Goal: Transaction & Acquisition: Book appointment/travel/reservation

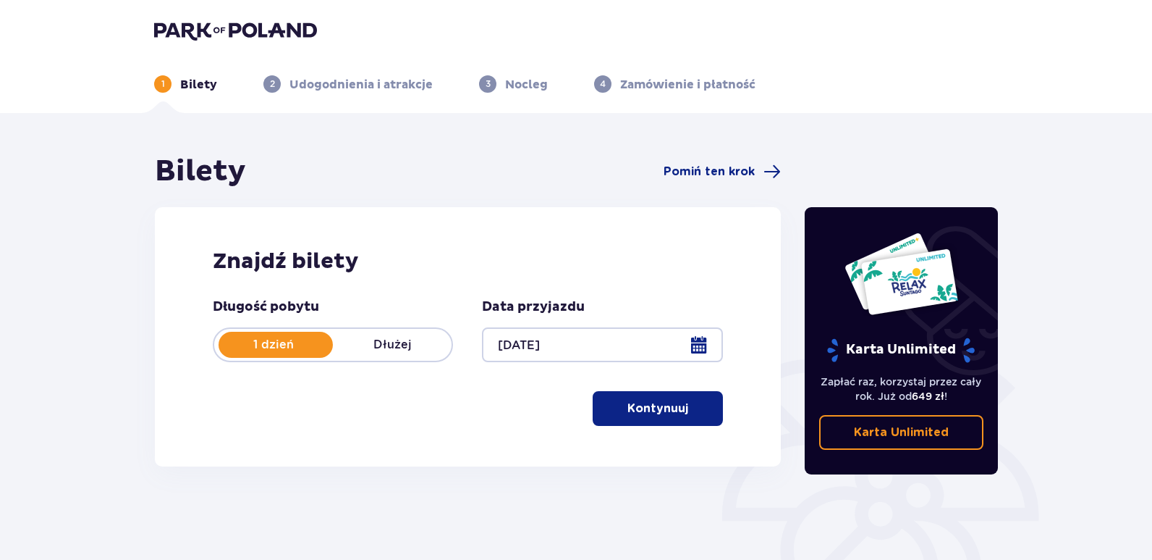
scroll to position [178, 0]
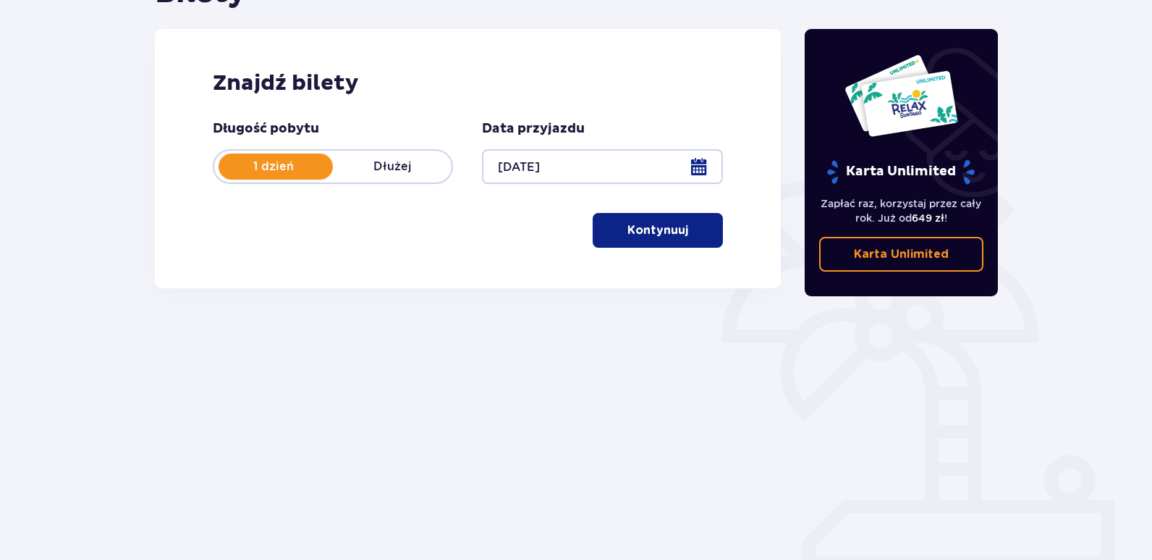
click at [678, 256] on div "Znajdź bilety Długość pobytu 1 dzień Dłużej Data przyjazdu [DATE] Kontynuuj" at bounding box center [468, 158] width 626 height 259
click at [675, 237] on p "Kontynuuj" at bounding box center [658, 230] width 61 height 16
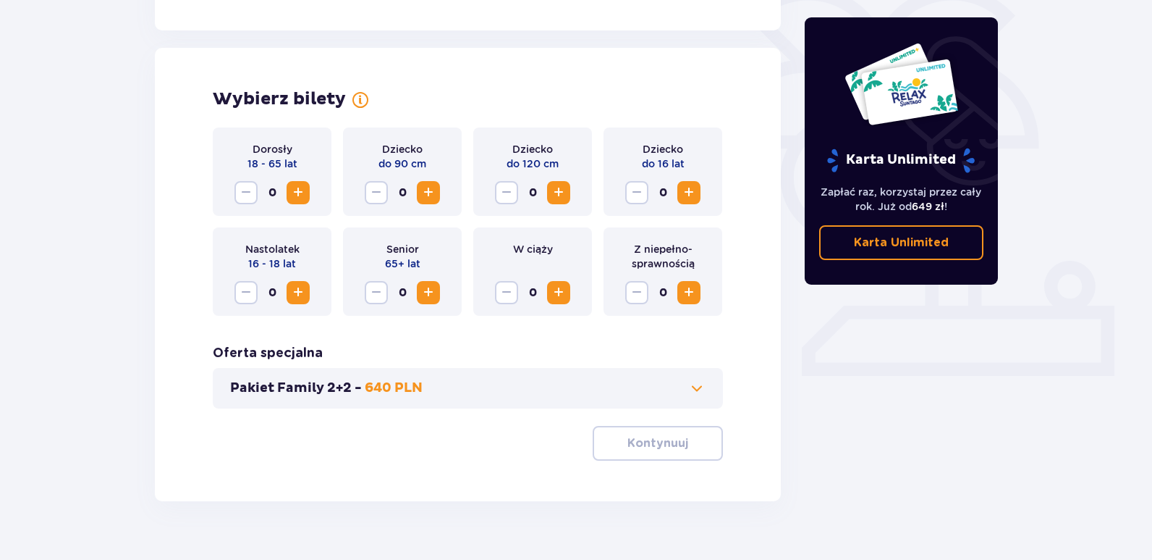
scroll to position [400, 0]
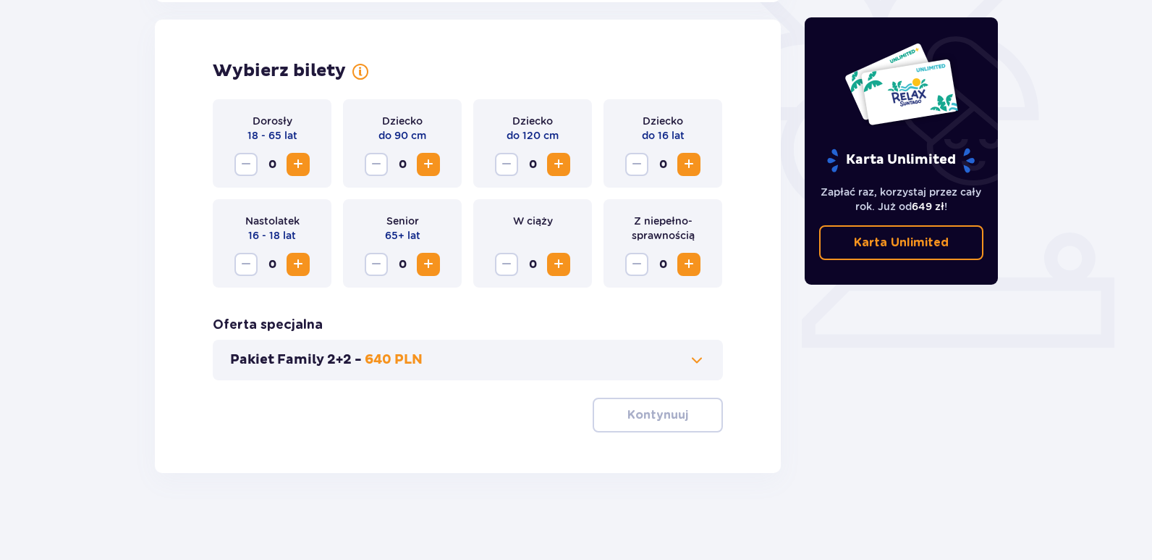
click at [300, 167] on span "Increase" at bounding box center [298, 164] width 17 height 17
click at [622, 400] on button "Kontynuuj" at bounding box center [658, 414] width 130 height 35
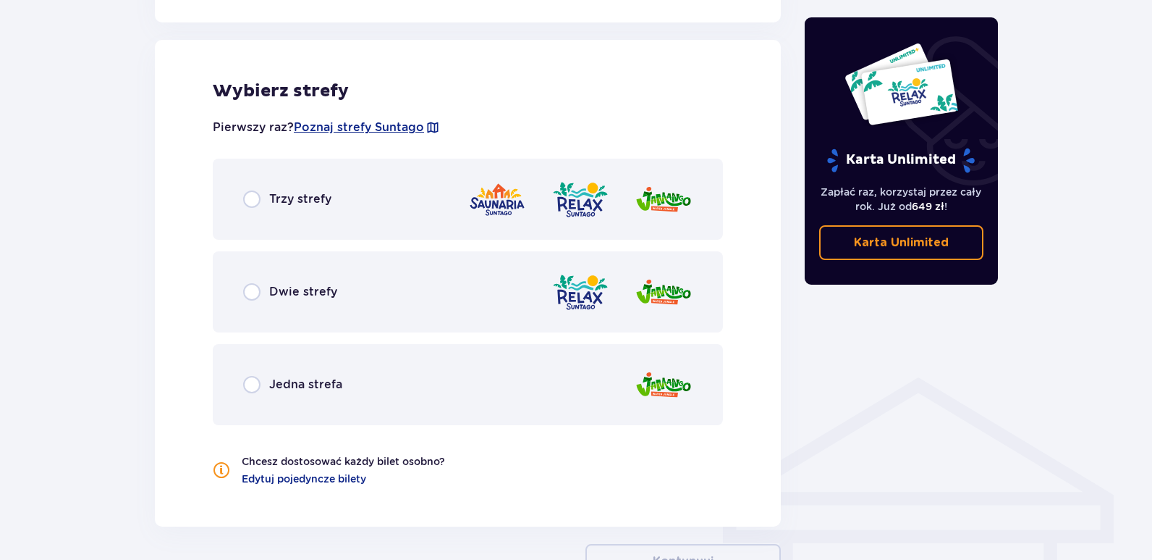
scroll to position [803, 0]
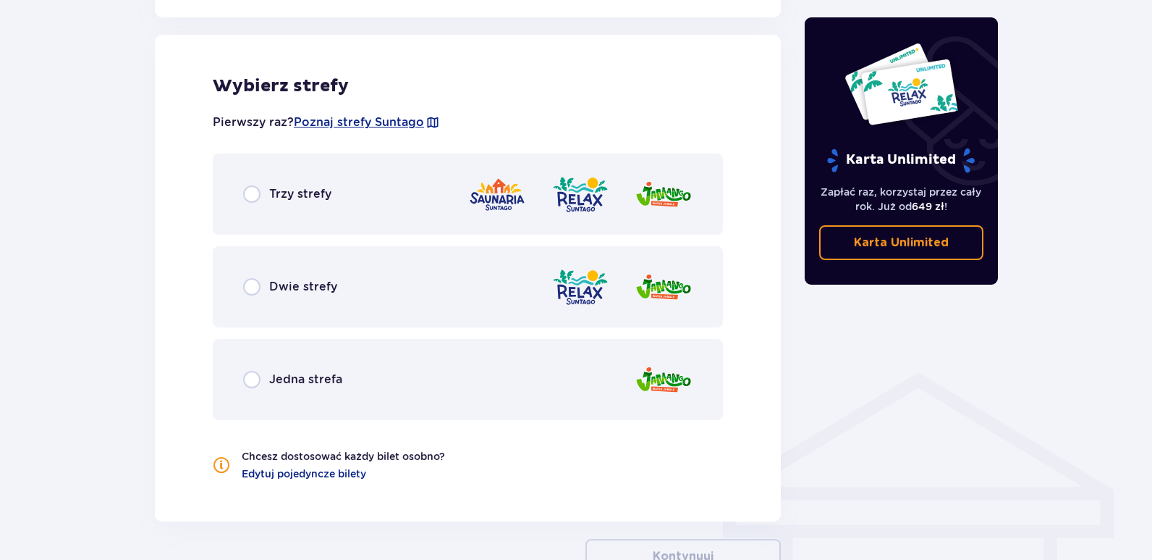
click at [439, 190] on div "Trzy strefy" at bounding box center [468, 193] width 510 height 81
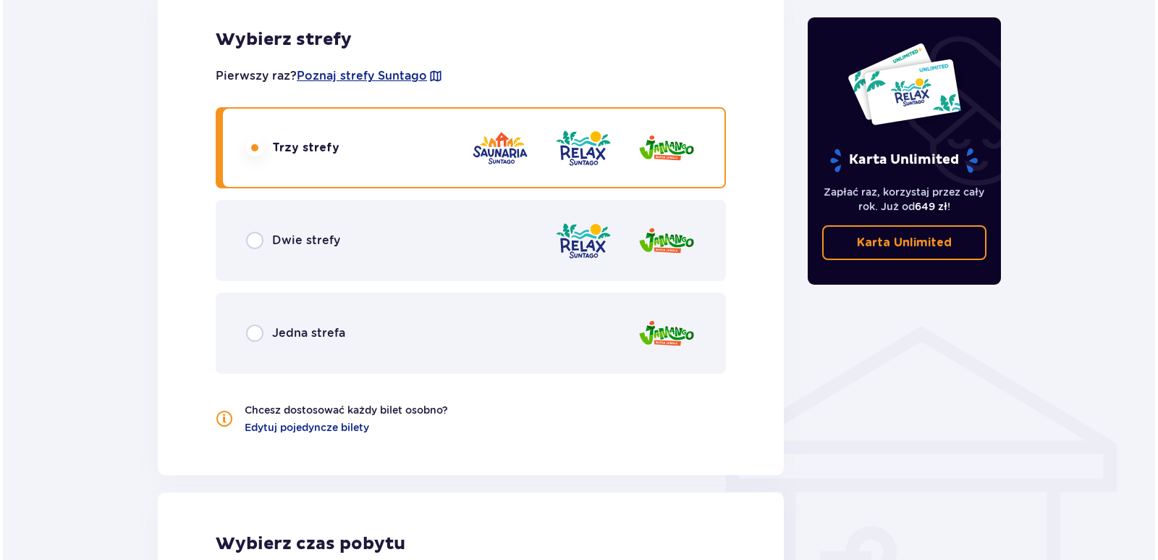
scroll to position [819, 0]
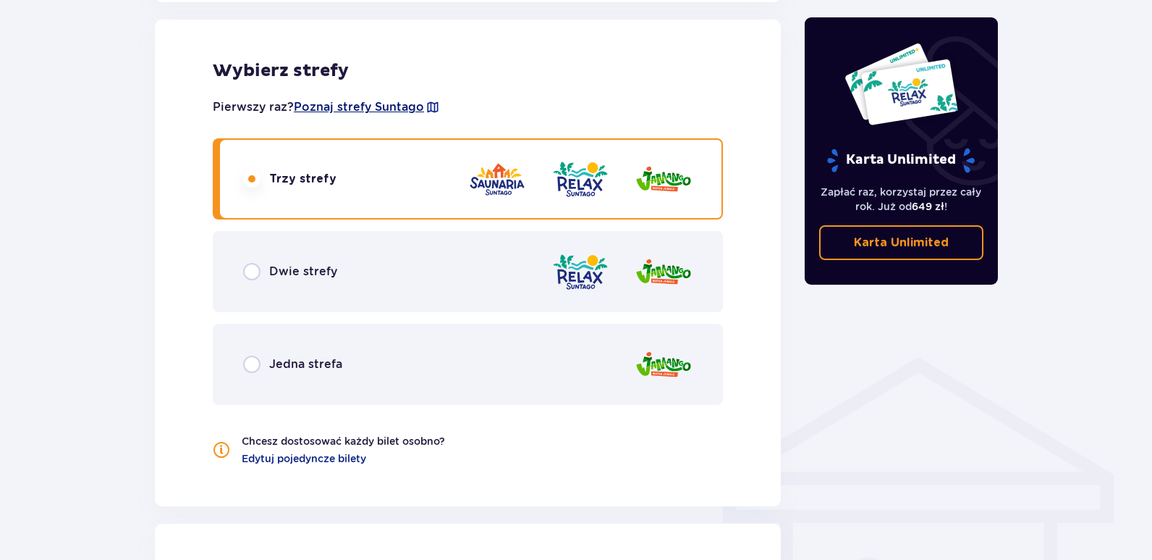
click at [379, 114] on span "Poznaj strefy Suntago" at bounding box center [359, 107] width 130 height 16
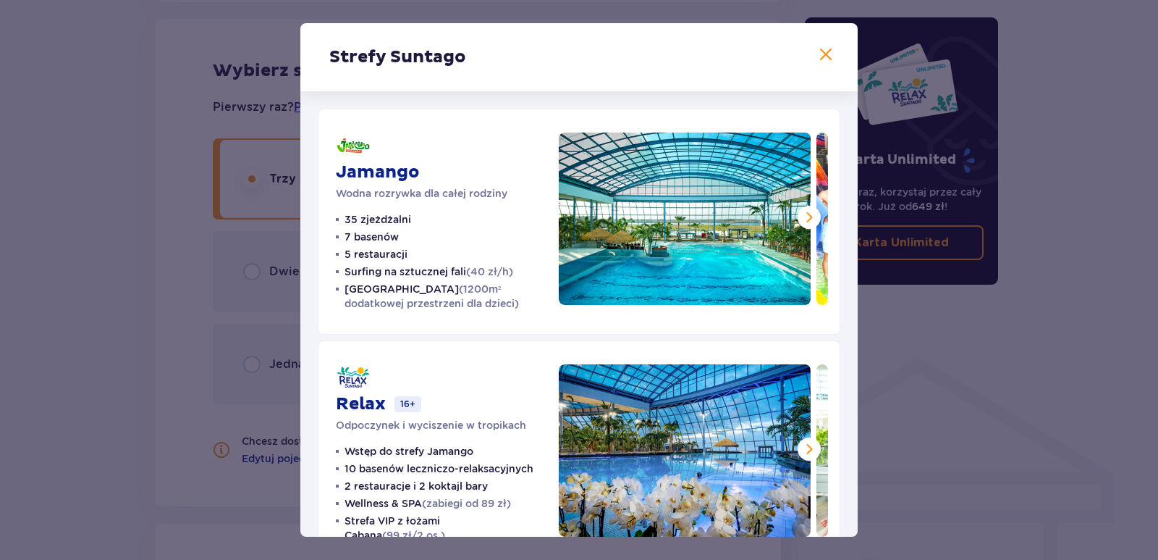
click at [0, 279] on div "Strefy Suntago Jamango Wodna rozrywka dla całej rodziny 35 zjeżdżalni 7 basenów…" at bounding box center [579, 280] width 1158 height 560
